Goal: Obtain resource: Download file/media

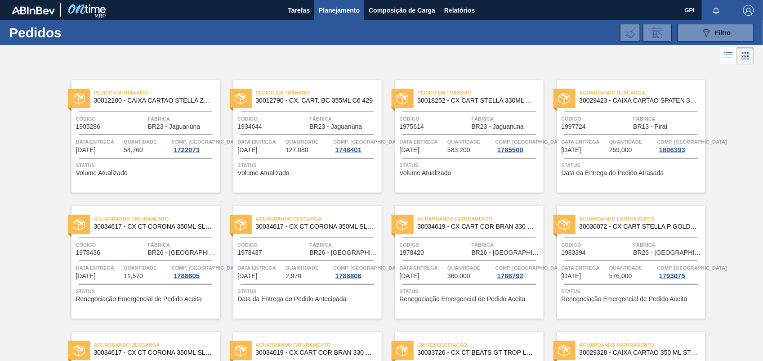
click at [457, 21] on div "089F7B8B-B2A5-4AFE-B5C0-19BA573D28AC Filtro Código Pedido Portal Códido PO SAP …" at bounding box center [450, 32] width 618 height 27
click at [463, 10] on span "Relatórios" at bounding box center [459, 10] width 31 height 11
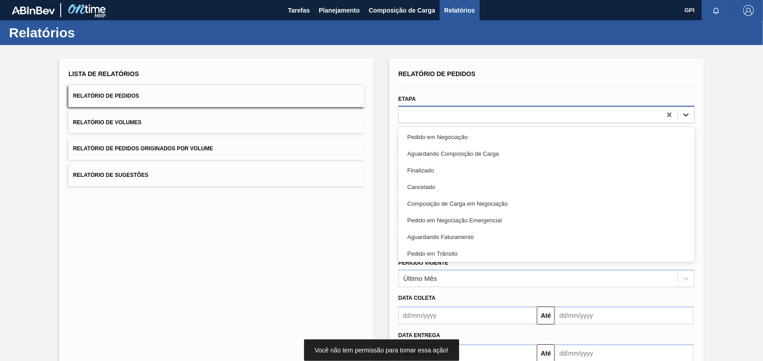
click at [689, 112] on icon at bounding box center [686, 114] width 9 height 9
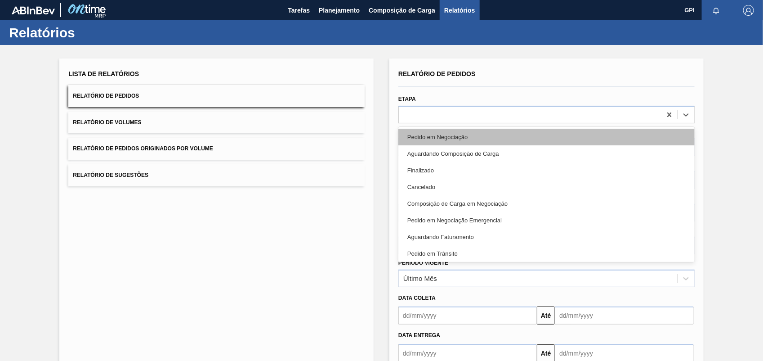
click at [443, 134] on div "Pedido em Negociação" at bounding box center [546, 137] width 296 height 17
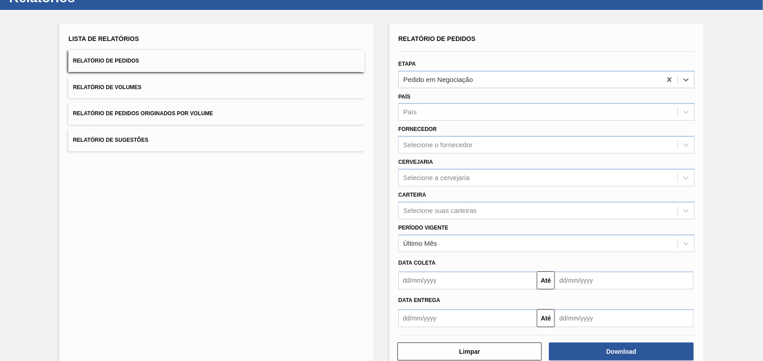
scroll to position [54, 0]
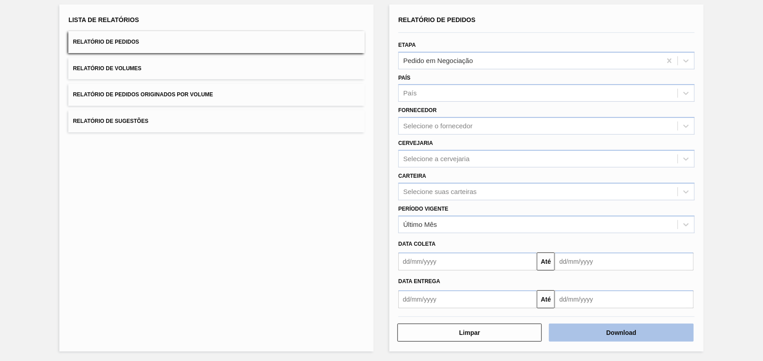
click at [640, 325] on button "Download" at bounding box center [621, 332] width 144 height 18
